Goal: Transaction & Acquisition: Book appointment/travel/reservation

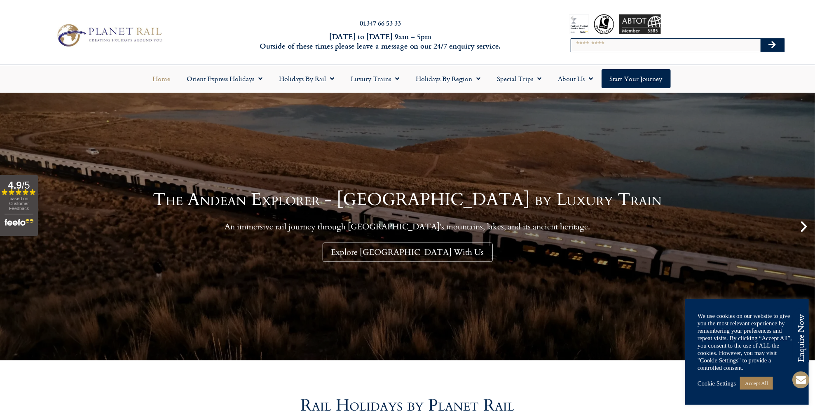
click at [577, 49] on input "Search" at bounding box center [665, 45] width 189 height 13
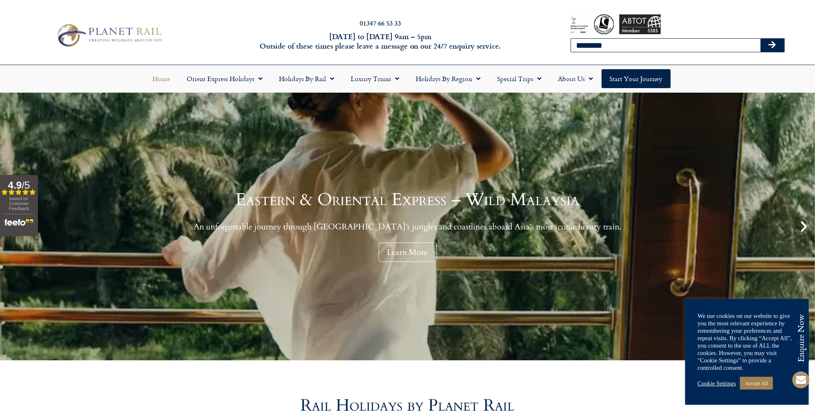
type input "********"
click at [760, 39] on button "Search" at bounding box center [772, 45] width 24 height 13
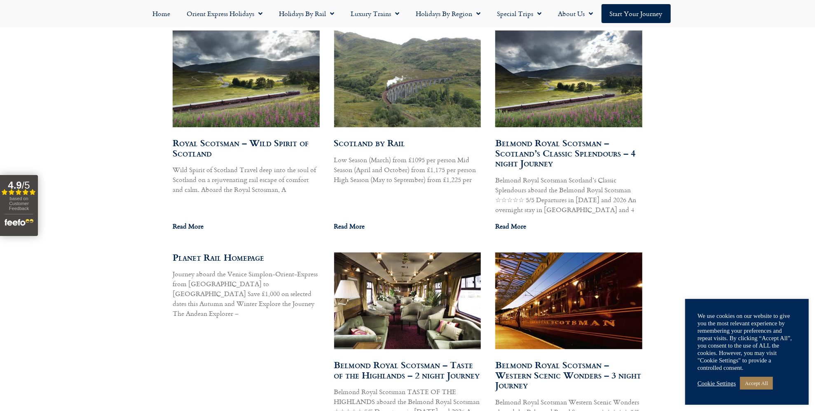
scroll to position [453, 0]
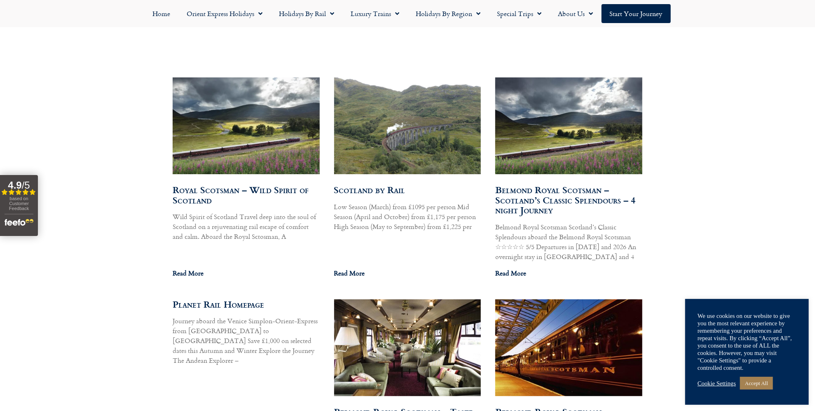
click at [361, 187] on link "Scotland by Rail" at bounding box center [369, 190] width 71 height 14
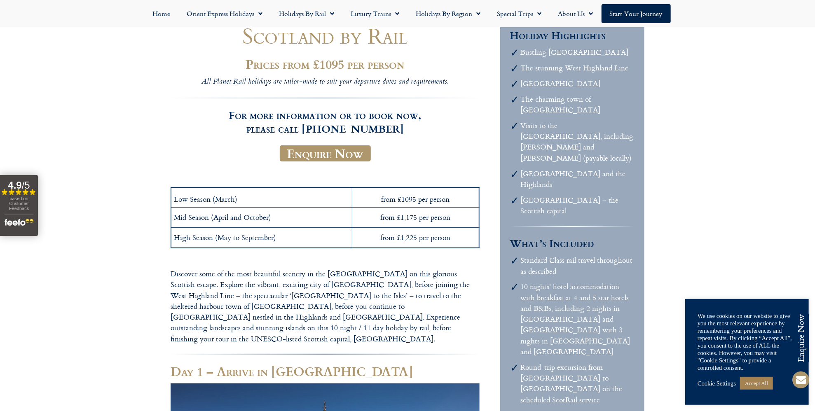
scroll to position [124, 0]
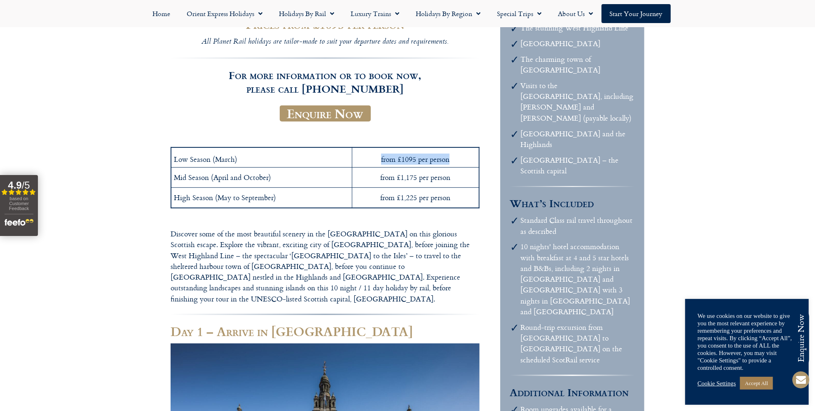
drag, startPoint x: 437, startPoint y: 159, endPoint x: 374, endPoint y: 161, distance: 62.6
click at [374, 161] on td "from £1095 per person" at bounding box center [415, 157] width 127 height 20
drag, startPoint x: 374, startPoint y: 161, endPoint x: 378, endPoint y: 178, distance: 16.8
click at [378, 178] on td "from £1,175 per person" at bounding box center [415, 178] width 127 height 20
copy td "from £1,175 per person"
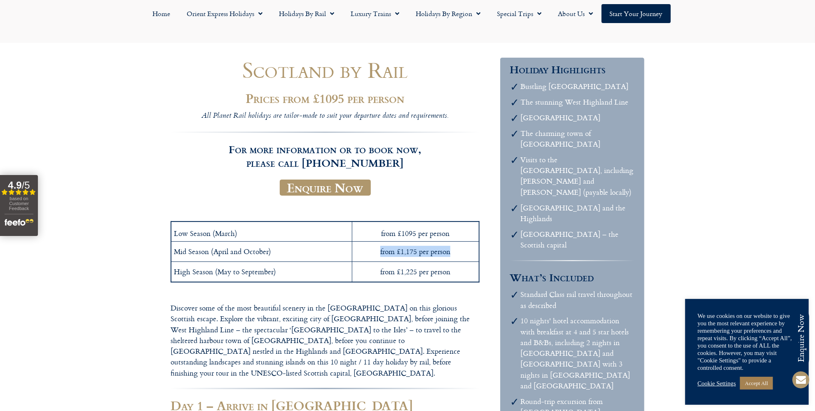
scroll to position [41, 0]
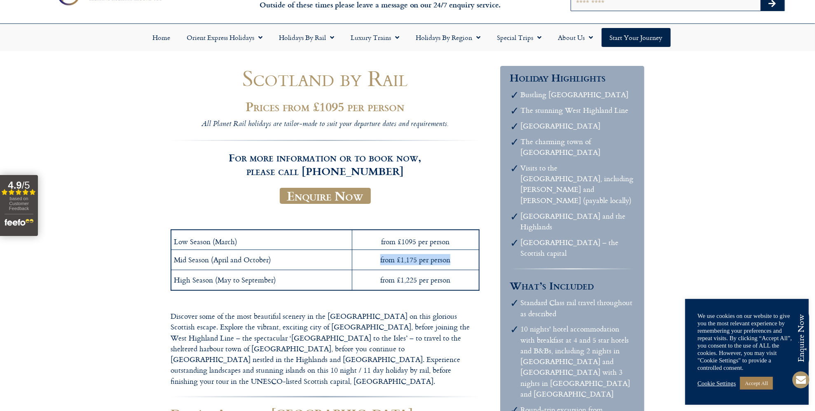
click at [394, 263] on td "from £1,175 per person" at bounding box center [415, 260] width 127 height 20
drag, startPoint x: 417, startPoint y: 260, endPoint x: 395, endPoint y: 260, distance: 21.8
click at [395, 260] on td "from £1,175 per person" at bounding box center [415, 260] width 127 height 20
drag, startPoint x: 395, startPoint y: 260, endPoint x: 399, endPoint y: 259, distance: 4.2
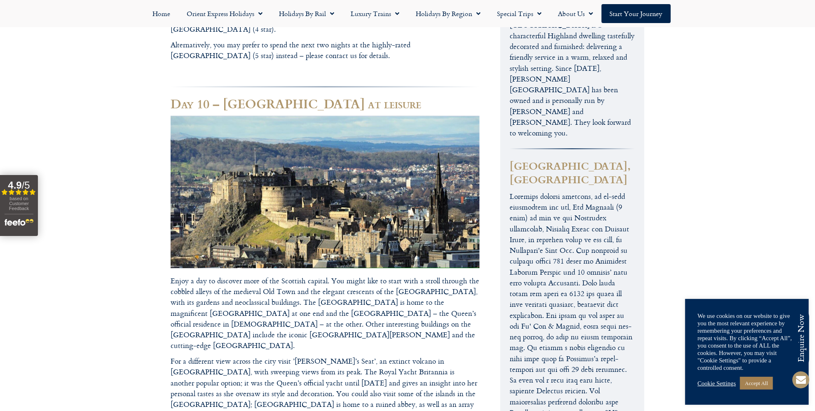
scroll to position [3459, 0]
